Goal: Communication & Community: Answer question/provide support

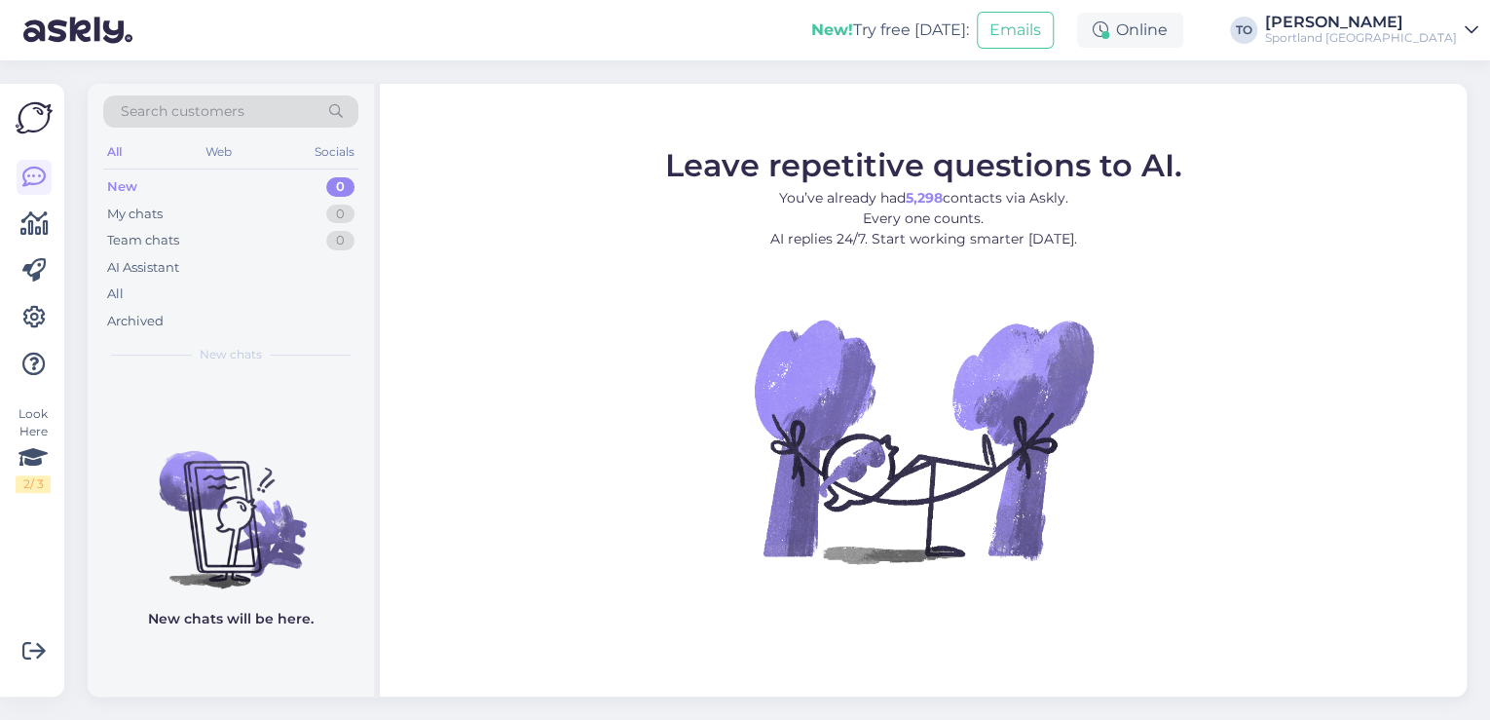
drag, startPoint x: 1180, startPoint y: 30, endPoint x: 1193, endPoint y: 48, distance: 21.6
click at [1108, 30] on icon at bounding box center [1101, 30] width 16 height 16
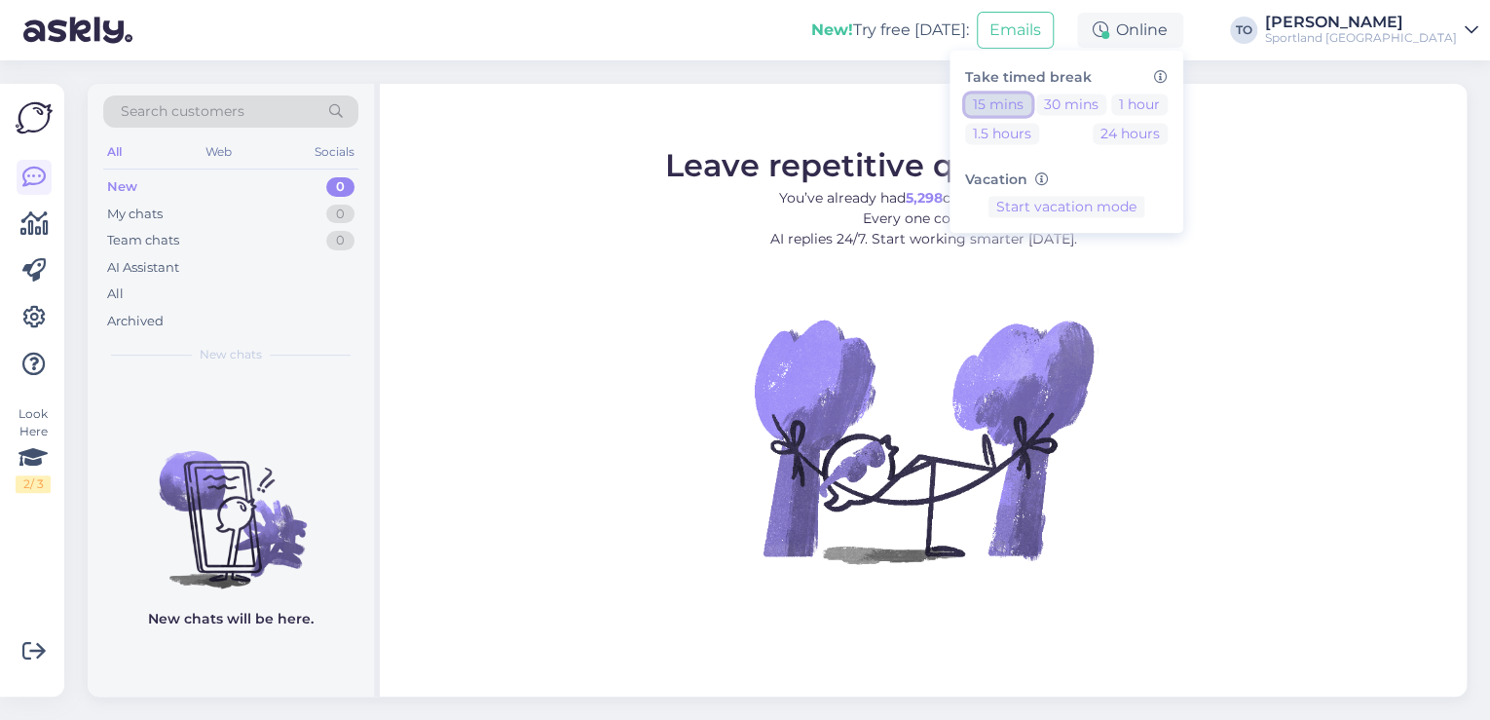
click at [1031, 107] on button "15 mins" at bounding box center [998, 103] width 66 height 21
drag, startPoint x: 1423, startPoint y: 20, endPoint x: 1418, endPoint y: 39, distance: 19.1
click at [1424, 20] on div "[PERSON_NAME]" at bounding box center [1361, 23] width 192 height 16
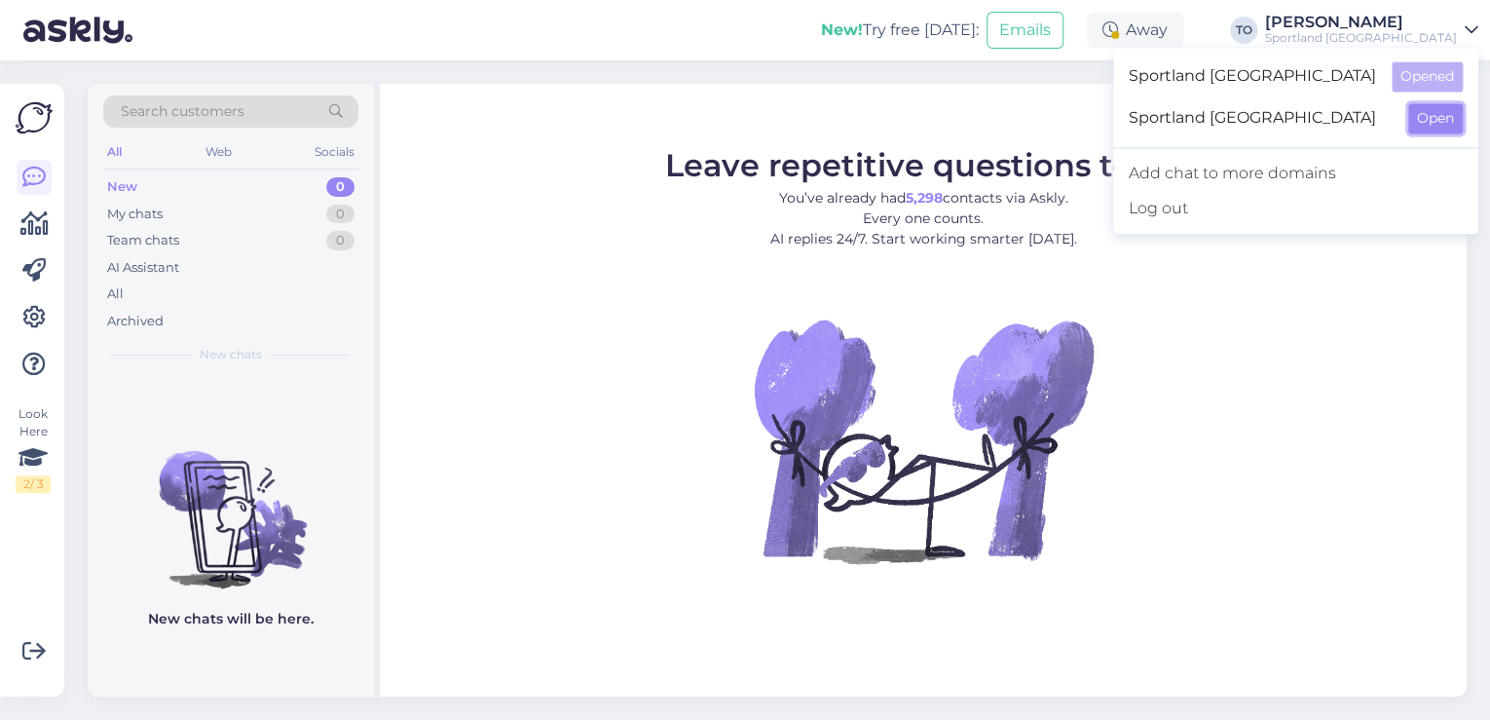
click at [1427, 123] on button "Open" at bounding box center [1435, 118] width 55 height 30
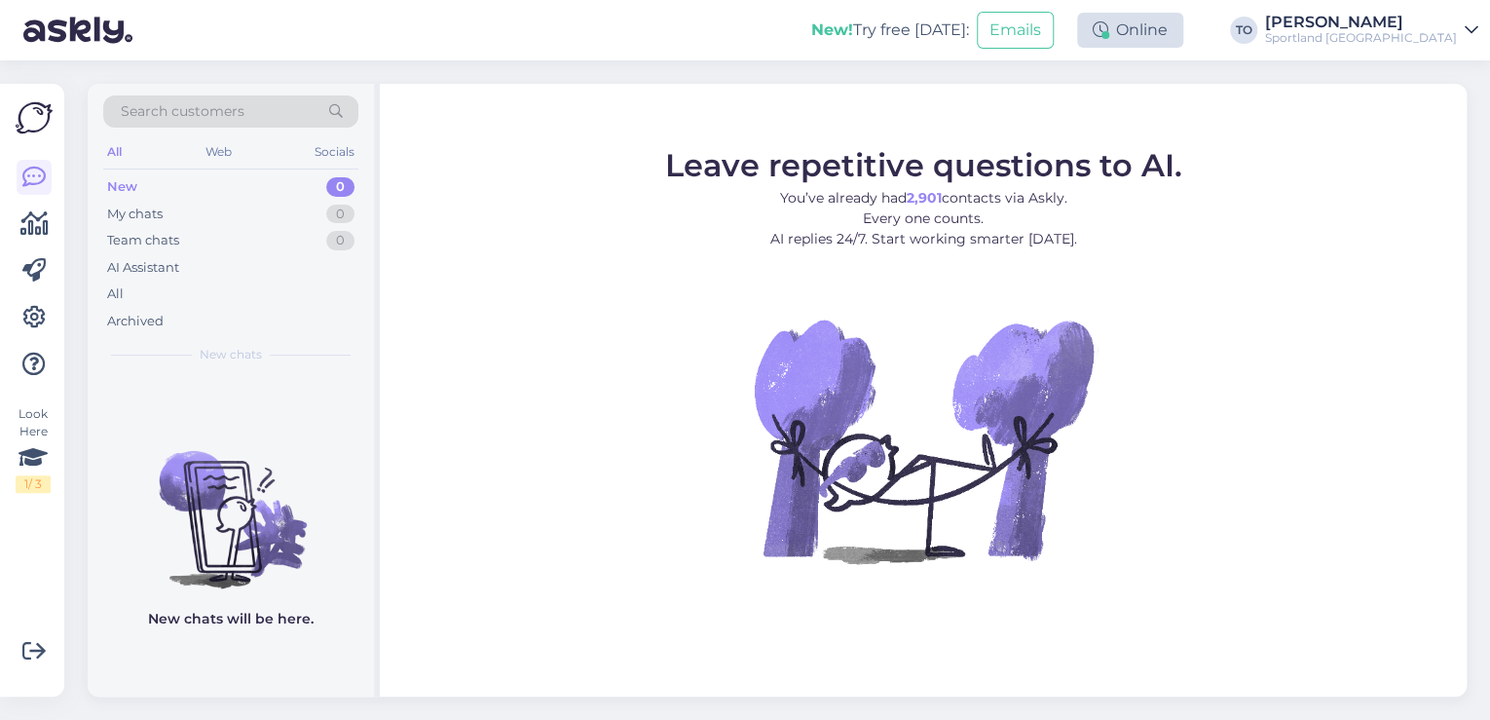
click at [1183, 39] on div "Online" at bounding box center [1130, 30] width 106 height 35
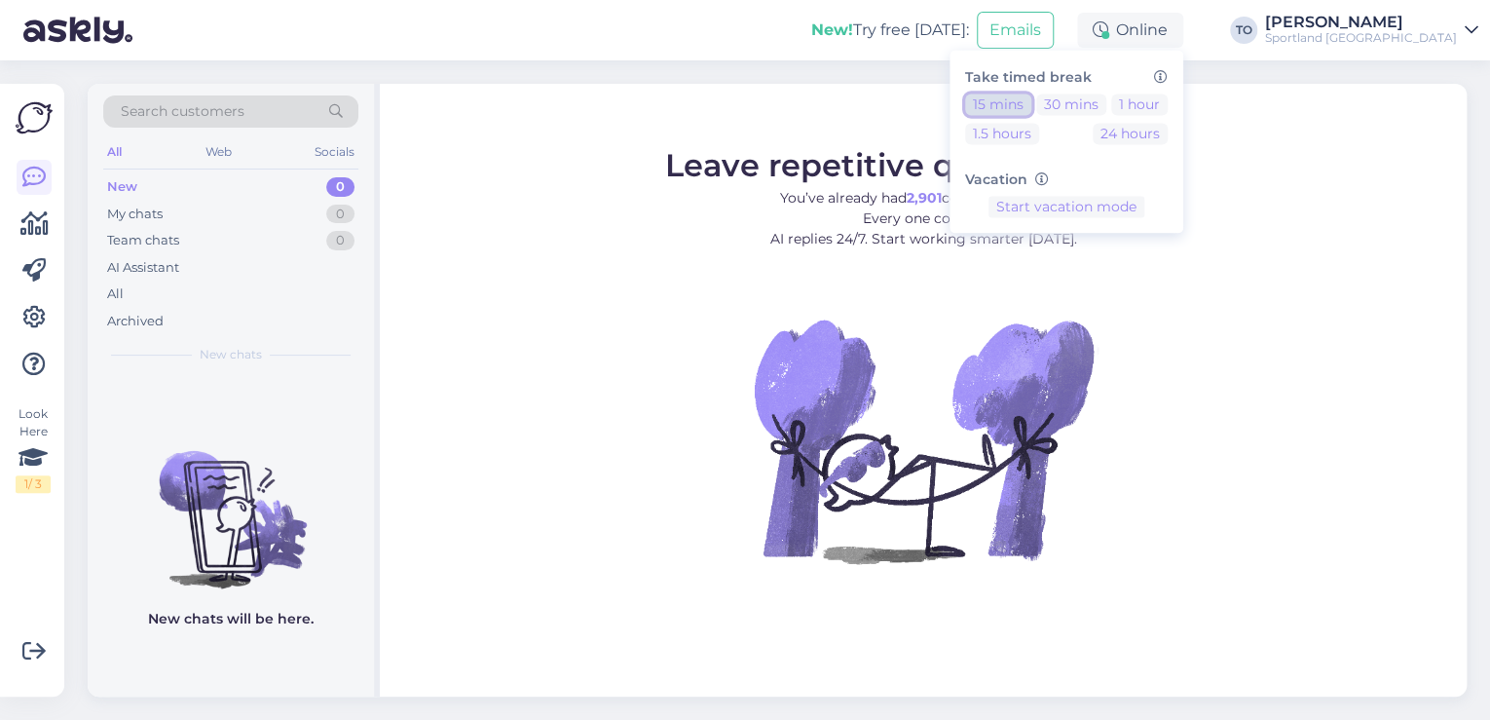
click at [1031, 95] on button "15 mins" at bounding box center [998, 103] width 66 height 21
click at [782, 45] on div "New! Try free [DATE]: Emails Away Take timed break 15 mins 30 mins 1 hour 1.5 h…" at bounding box center [745, 30] width 1490 height 60
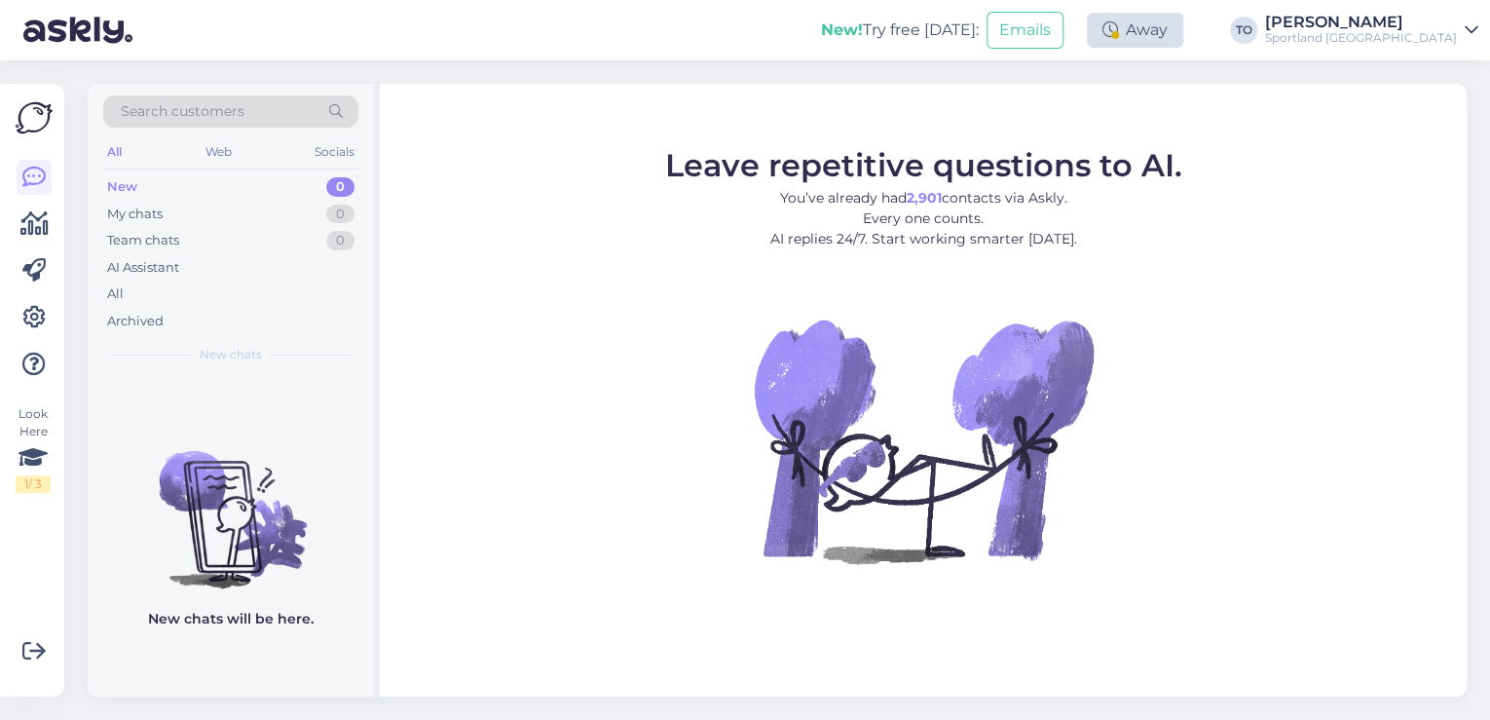
click at [1183, 40] on div "Away" at bounding box center [1135, 30] width 96 height 35
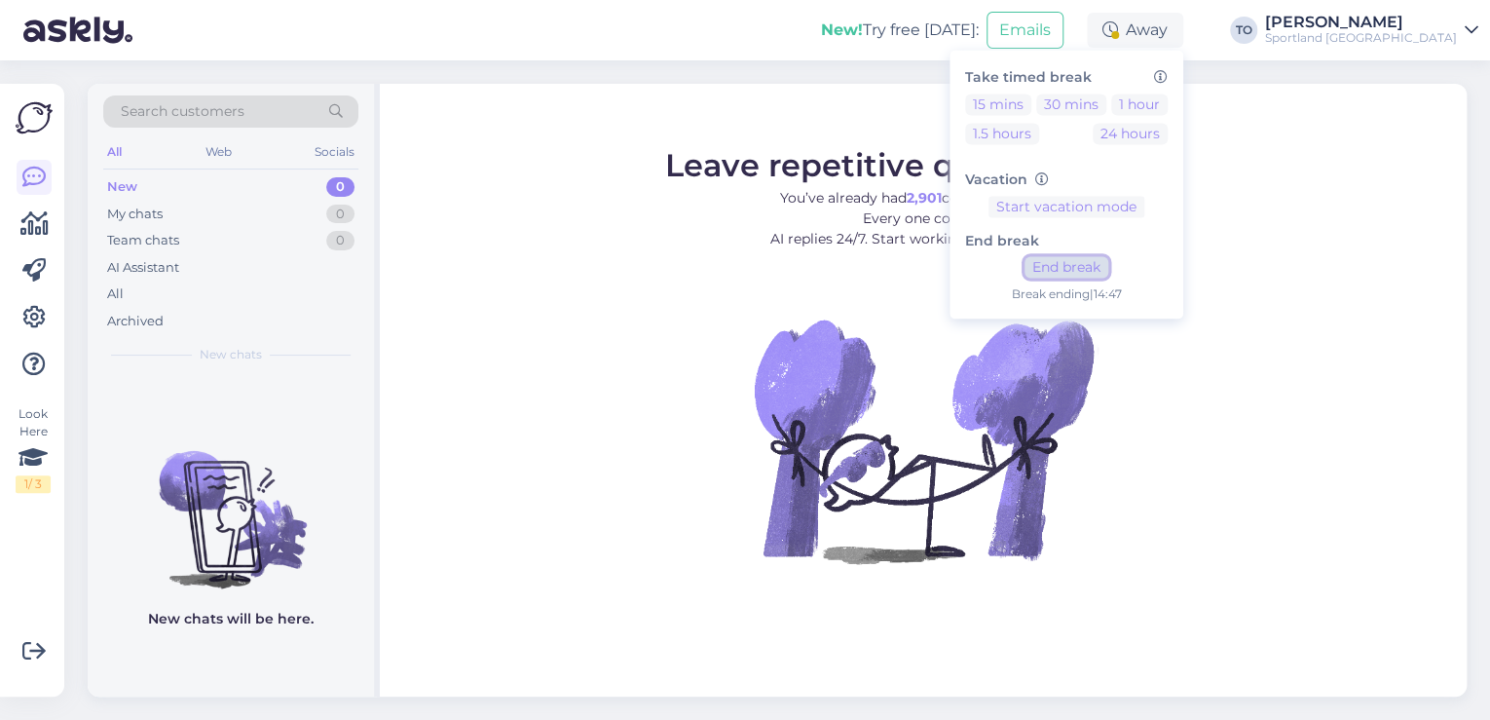
click at [1108, 264] on button "End break" at bounding box center [1066, 267] width 84 height 21
click at [1454, 30] on div "Sportland [GEOGRAPHIC_DATA]" at bounding box center [1361, 38] width 192 height 16
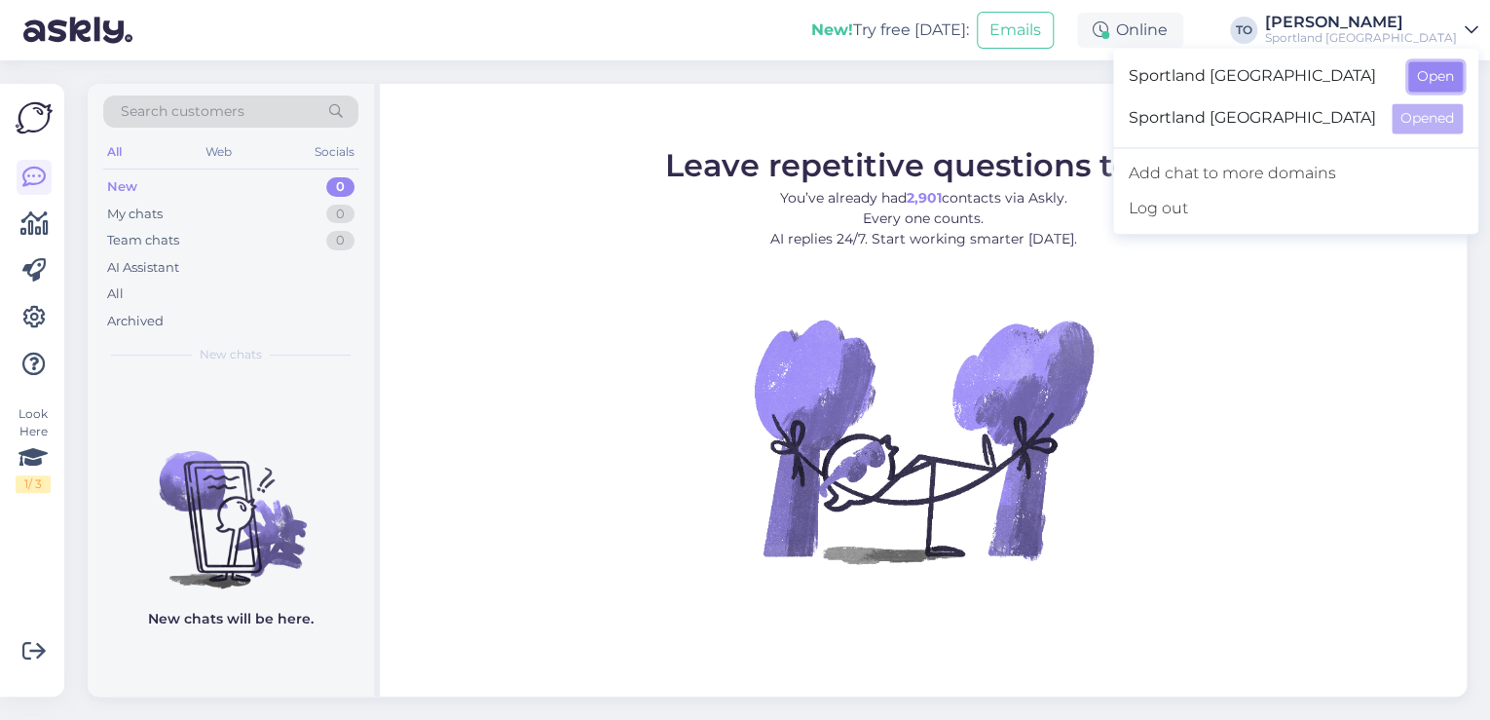
click at [1439, 70] on button "Open" at bounding box center [1435, 76] width 55 height 30
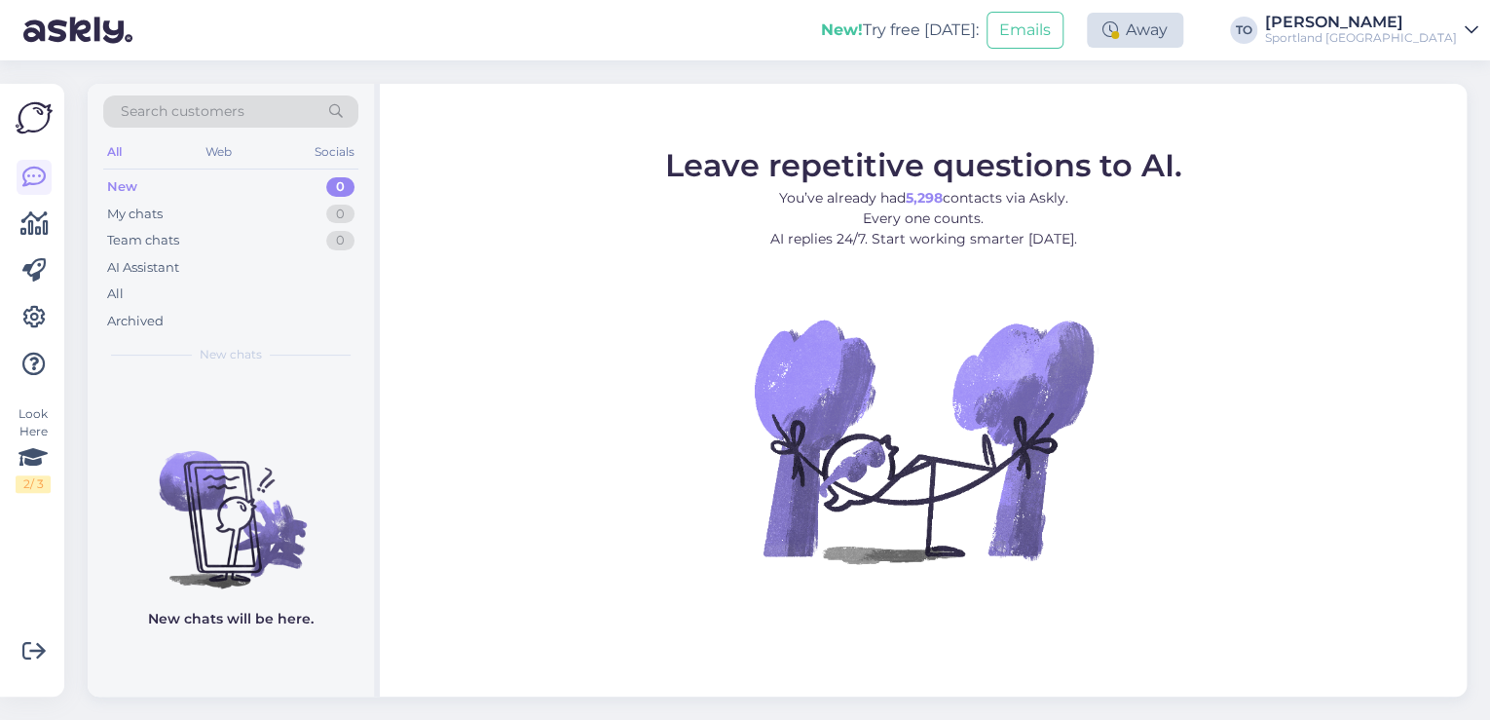
click at [1183, 43] on div "Away" at bounding box center [1135, 30] width 96 height 35
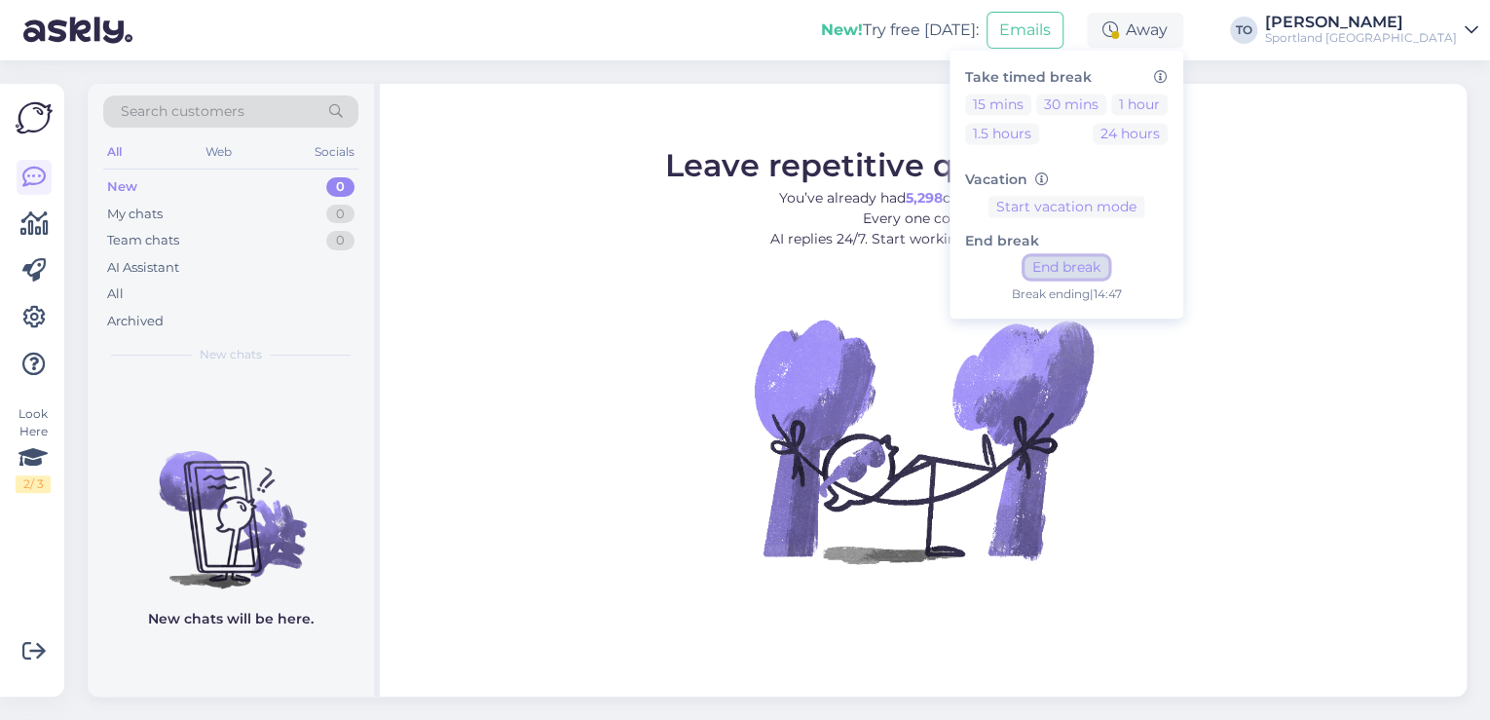
click at [1108, 270] on button "End break" at bounding box center [1066, 267] width 84 height 21
click at [572, 39] on div "New! Try free [DATE]: Emails Online Take timed break 15 mins 30 mins 1 hour 1.5…" at bounding box center [745, 30] width 1490 height 60
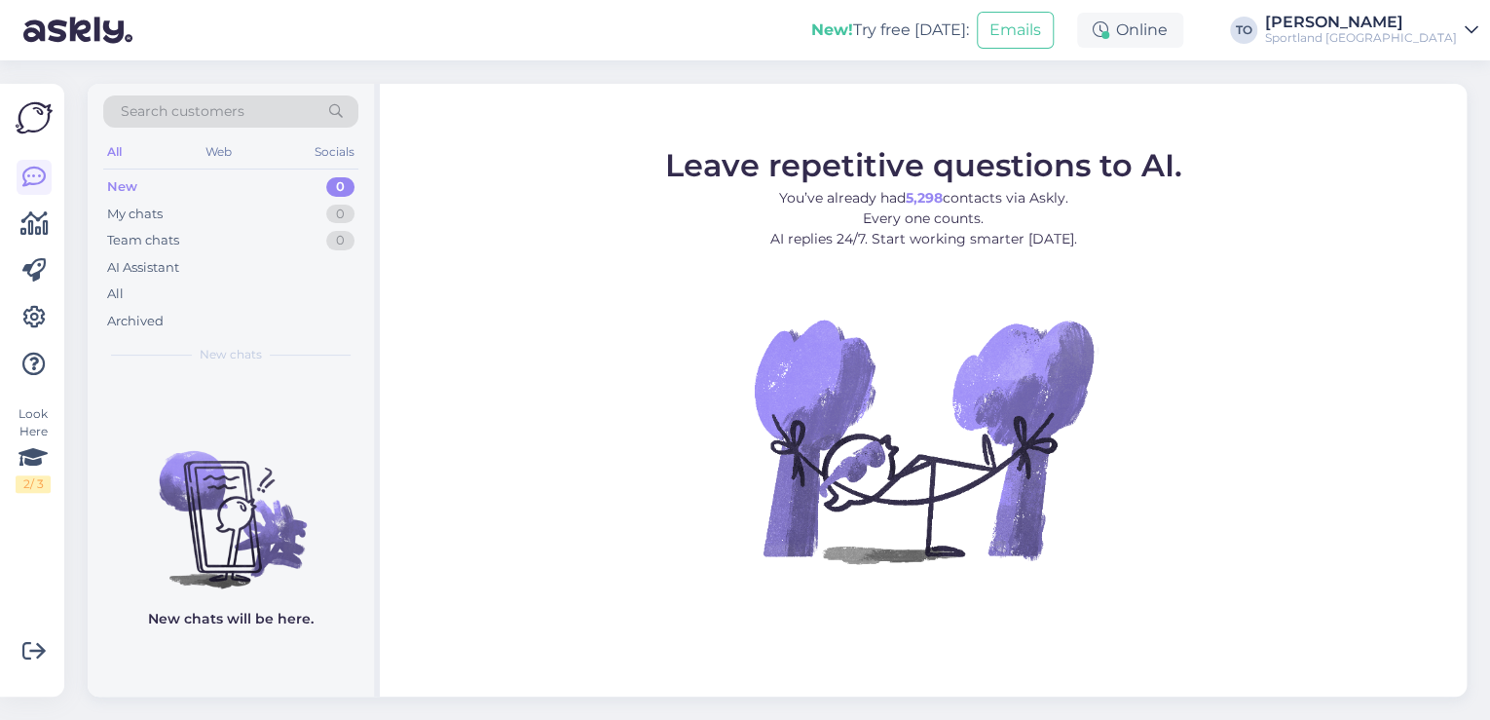
click at [1455, 31] on div "Sportland [GEOGRAPHIC_DATA]" at bounding box center [1361, 38] width 192 height 16
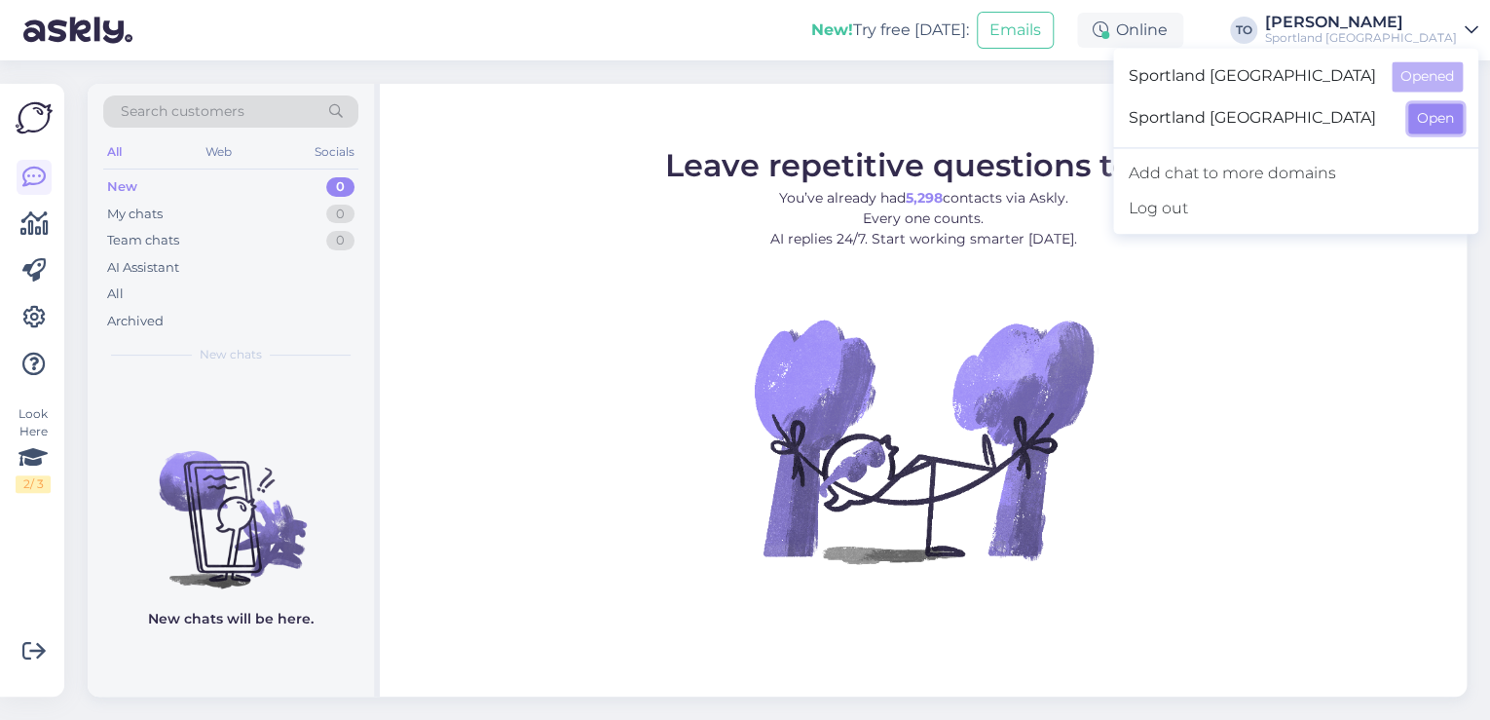
click at [1434, 122] on button "Open" at bounding box center [1435, 118] width 55 height 30
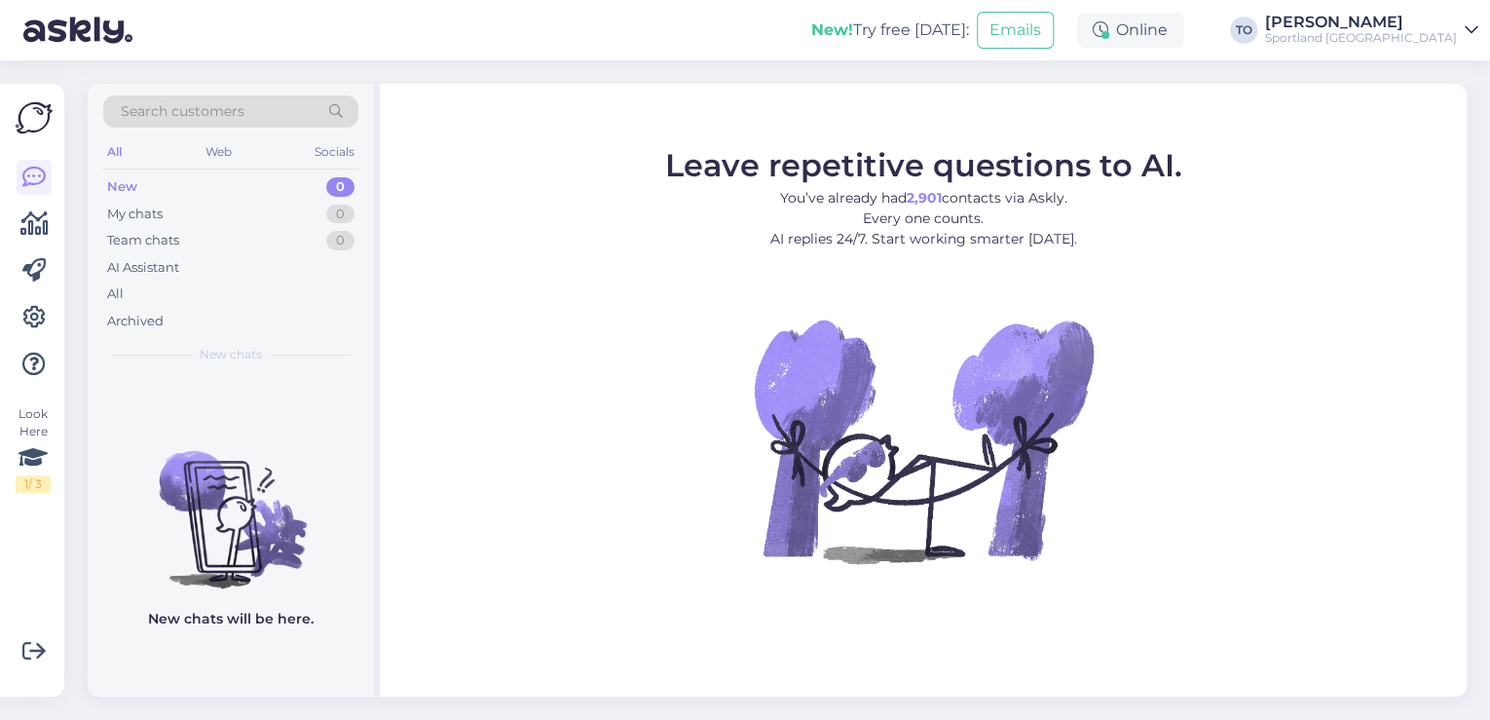
click at [1434, 18] on div "[PERSON_NAME]" at bounding box center [1361, 23] width 192 height 16
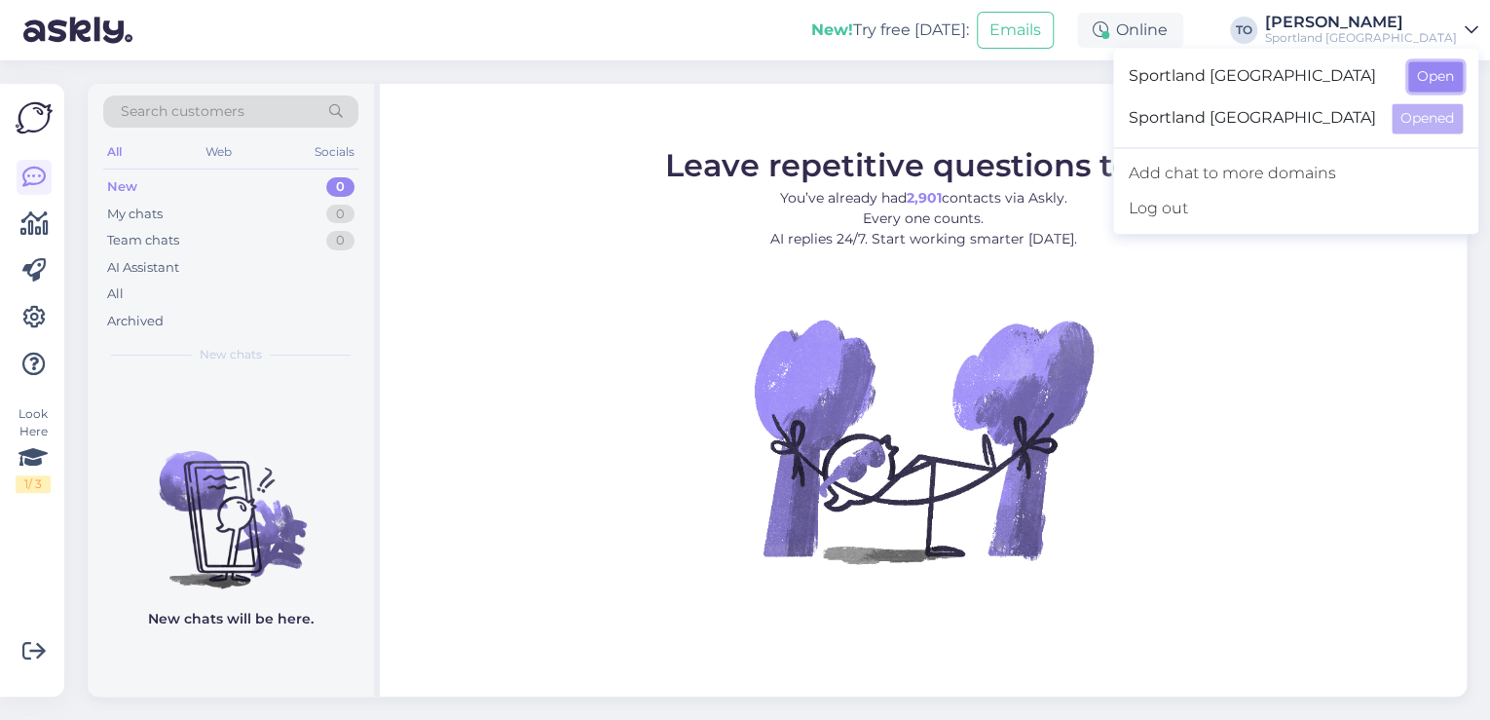
click at [1448, 69] on button "Open" at bounding box center [1435, 76] width 55 height 30
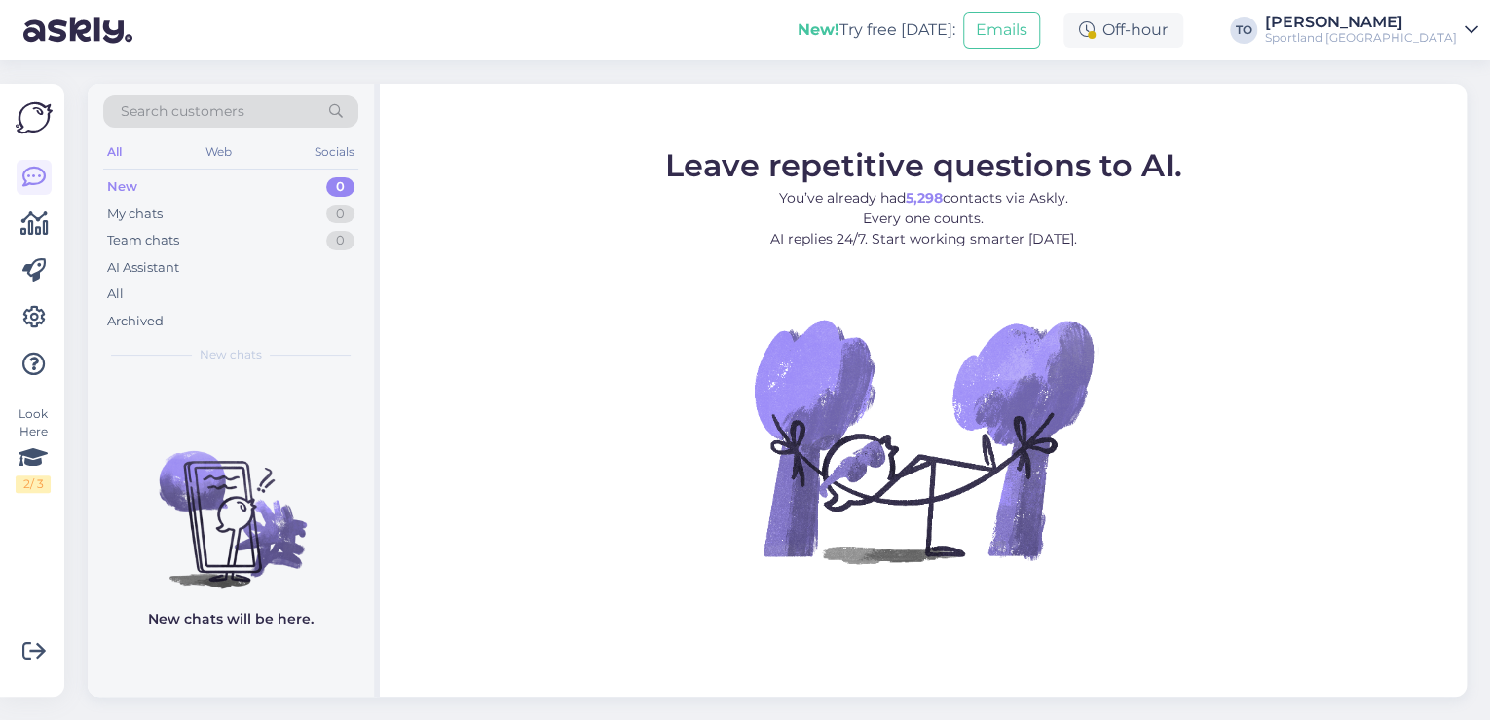
click at [1430, 31] on div "Sportland [GEOGRAPHIC_DATA]" at bounding box center [1361, 38] width 192 height 16
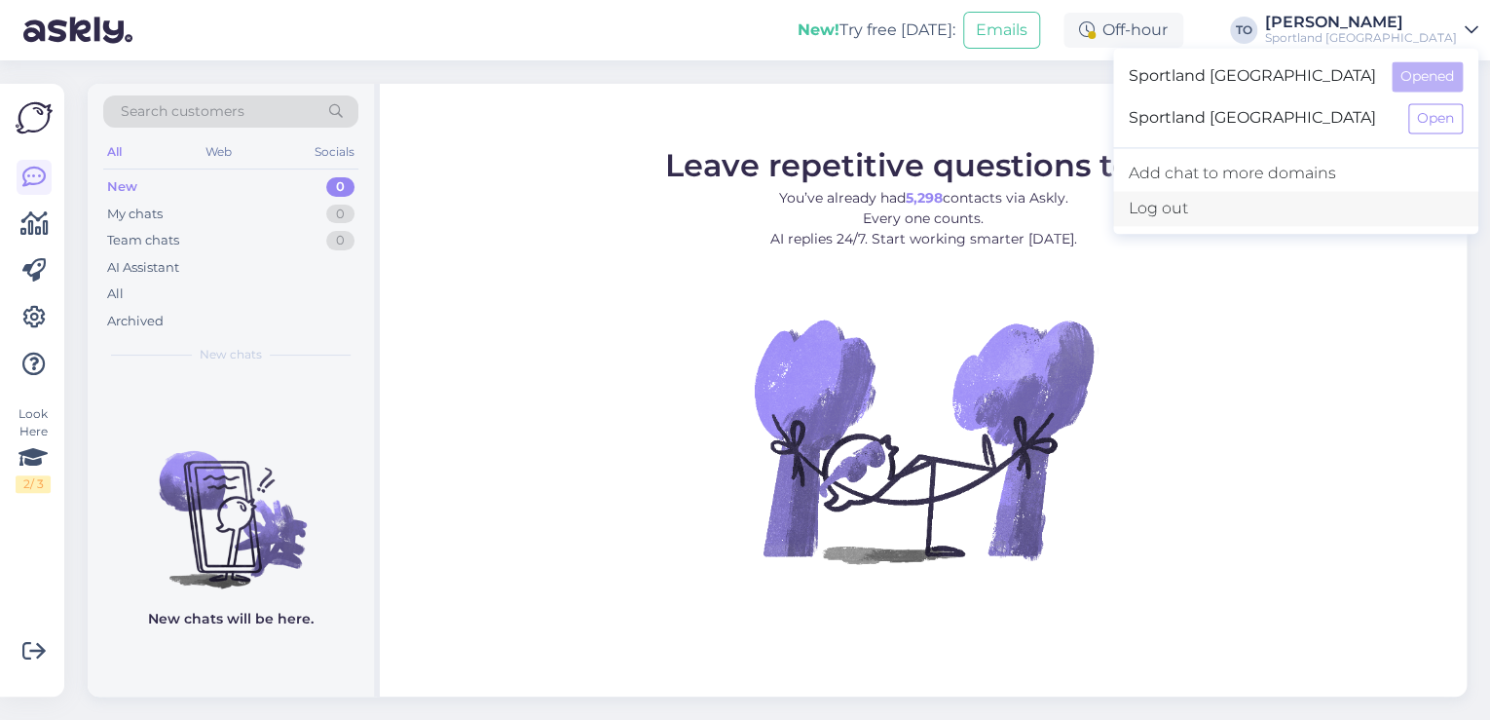
click at [1378, 217] on div "Log out" at bounding box center [1295, 208] width 365 height 35
